Goal: Task Accomplishment & Management: Use online tool/utility

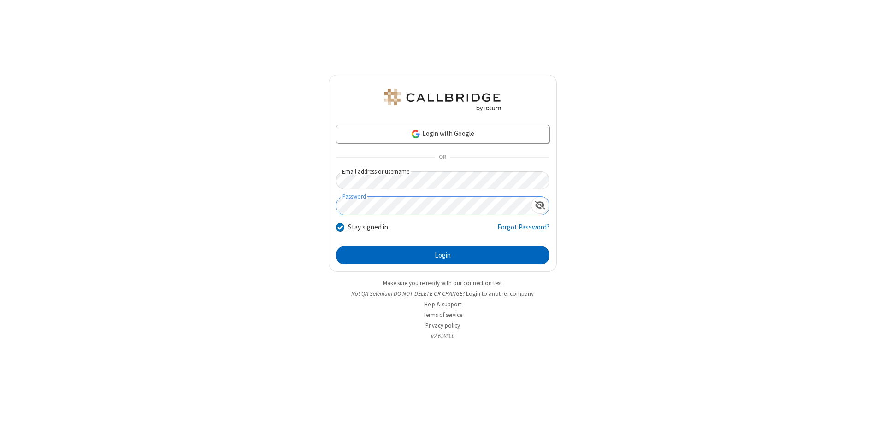
click at [442, 255] on button "Login" at bounding box center [442, 255] width 213 height 18
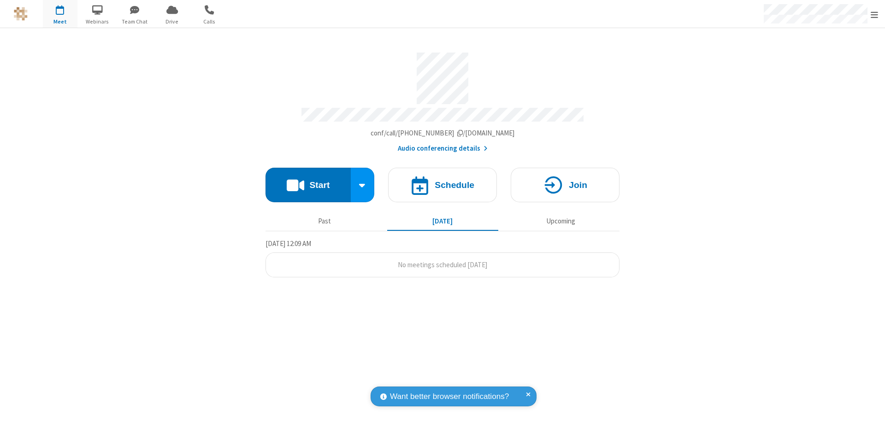
click at [308, 181] on button "Start" at bounding box center [307, 185] width 85 height 35
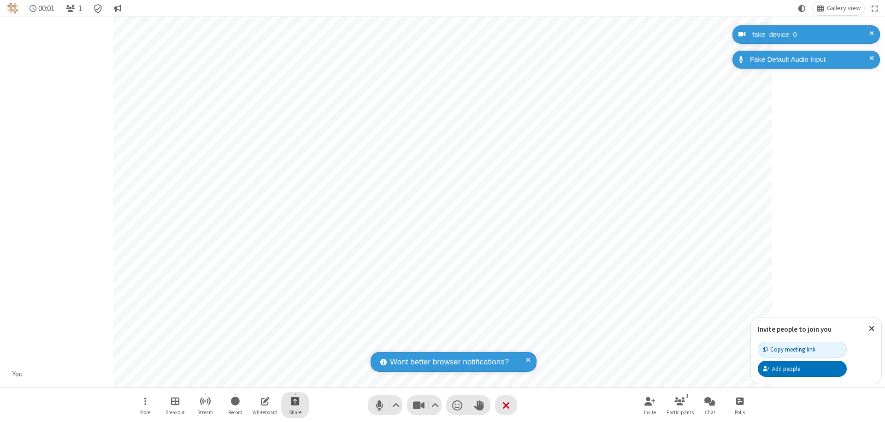
click at [295, 401] on span "Start sharing" at bounding box center [295, 401] width 9 height 12
click at [258, 379] on span "Share my screen" at bounding box center [257, 379] width 11 height 8
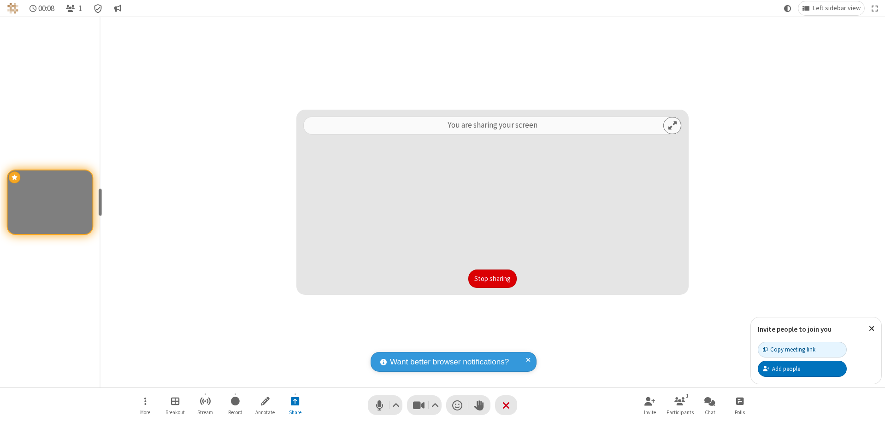
click at [492, 279] on button "Stop sharing" at bounding box center [492, 278] width 48 height 18
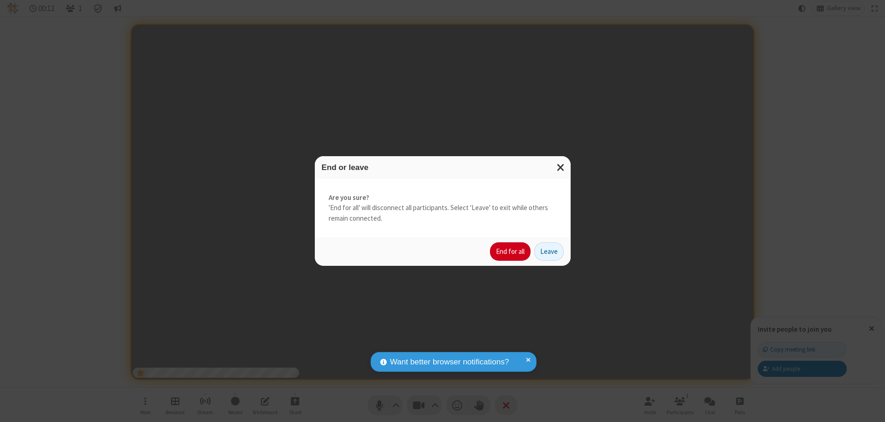
click at [510, 252] on button "End for all" at bounding box center [510, 251] width 41 height 18
